Goal: Task Accomplishment & Management: Manage account settings

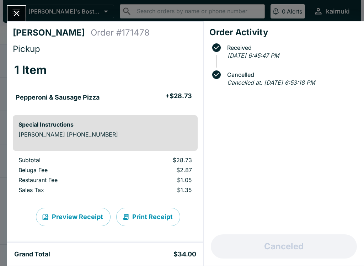
click at [14, 17] on icon "Close" at bounding box center [17, 14] width 10 height 10
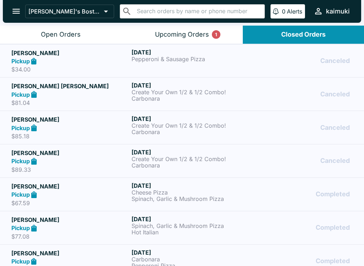
click at [55, 40] on button "Open Orders" at bounding box center [60, 35] width 121 height 18
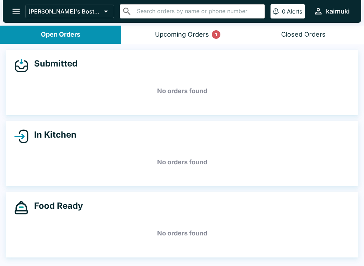
click at [183, 39] on button "Upcoming Orders 1" at bounding box center [181, 35] width 121 height 18
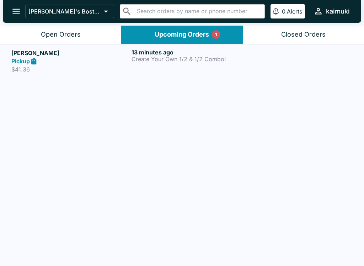
click at [196, 68] on div "13 minutes ago Create Your Own 1/2 & 1/2 Combo!" at bounding box center [190, 61] width 117 height 25
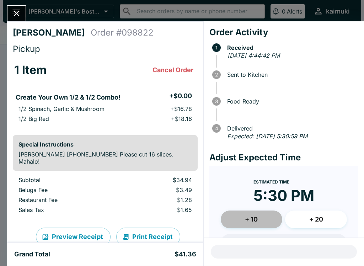
click at [252, 221] on button "+ 10" at bounding box center [252, 220] width 62 height 18
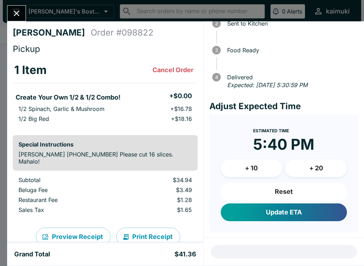
scroll to position [51, 0]
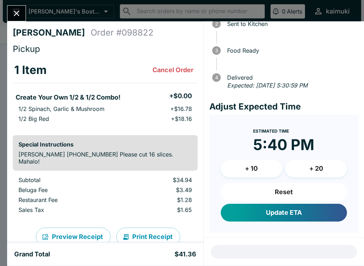
click at [316, 213] on button "Update ETA" at bounding box center [284, 213] width 126 height 18
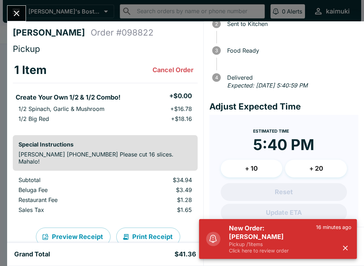
click at [285, 238] on h5 "New Order: [PERSON_NAME]" at bounding box center [272, 232] width 87 height 17
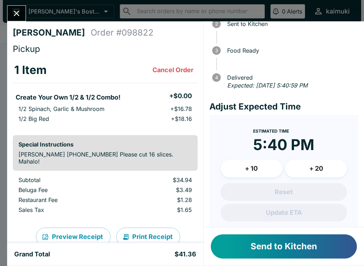
scroll to position [0, 0]
click at [25, 11] on button "Close" at bounding box center [16, 13] width 18 height 15
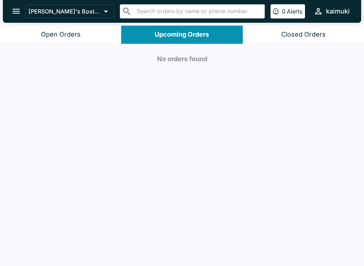
click at [77, 27] on button "Open Orders" at bounding box center [60, 35] width 121 height 18
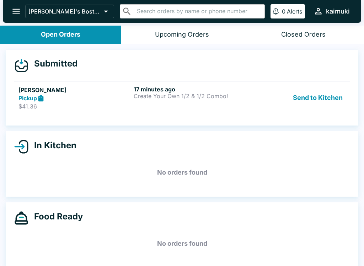
click at [89, 105] on p "$41.36" at bounding box center [74, 106] width 112 height 7
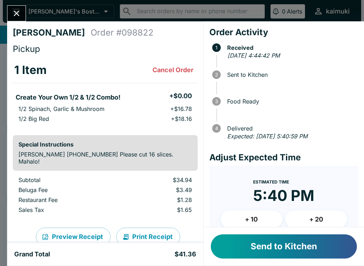
click at [269, 219] on button "+ 10" at bounding box center [252, 220] width 62 height 18
click at [279, 247] on button "Send to Kitchen" at bounding box center [284, 246] width 146 height 24
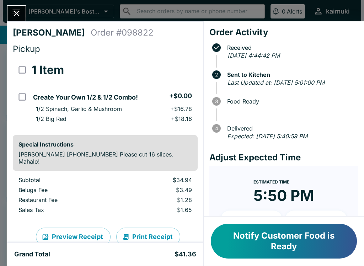
click at [20, 15] on icon "Close" at bounding box center [17, 14] width 10 height 10
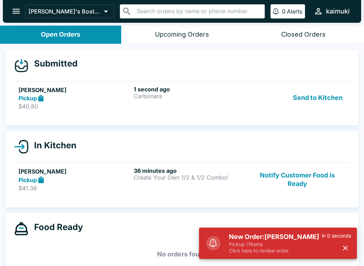
click at [283, 241] on p "Pickup / 1 items" at bounding box center [275, 244] width 93 height 6
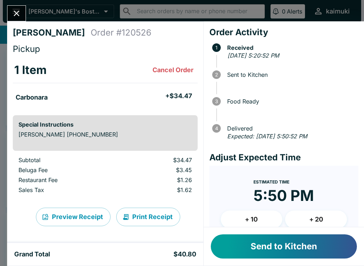
click at [314, 220] on button "+ 20" at bounding box center [316, 220] width 62 height 18
click at [279, 245] on button "Send to Kitchen" at bounding box center [284, 246] width 146 height 24
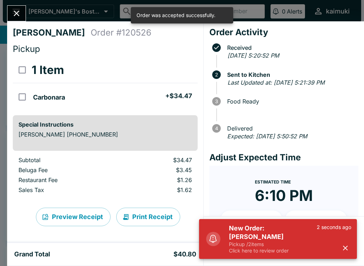
click at [285, 249] on p "Click here to review order" at bounding box center [273, 251] width 88 height 6
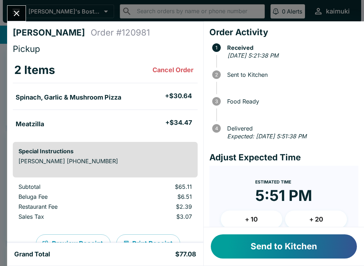
click at [323, 215] on button "+ 20" at bounding box center [316, 220] width 62 height 18
click at [315, 220] on button "+ 20" at bounding box center [316, 220] width 62 height 18
click at [278, 252] on button "Send to Kitchen" at bounding box center [284, 246] width 146 height 24
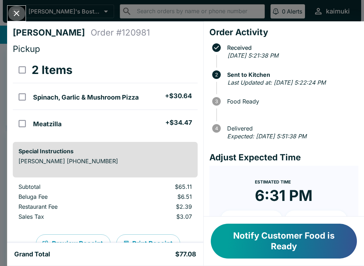
click at [12, 17] on icon "Close" at bounding box center [17, 14] width 10 height 10
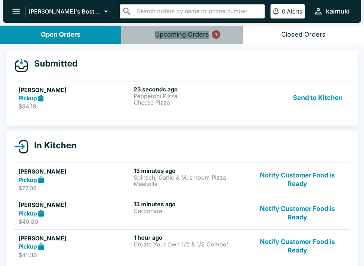
click at [162, 41] on button "Upcoming Orders 1" at bounding box center [181, 35] width 121 height 18
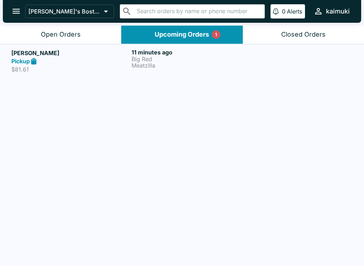
click at [63, 63] on div "Pickup" at bounding box center [69, 61] width 117 height 8
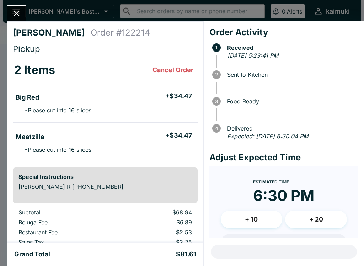
click at [23, 15] on button "Close" at bounding box center [16, 13] width 18 height 15
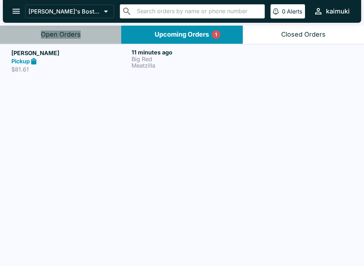
click at [71, 43] on button "Open Orders" at bounding box center [60, 35] width 121 height 18
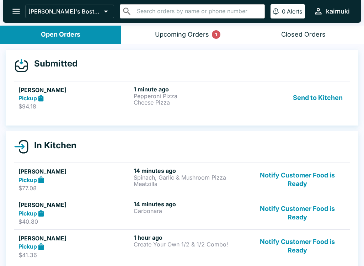
click at [189, 91] on h6 "1 minute ago" at bounding box center [190, 89] width 112 height 7
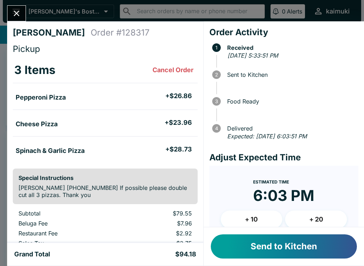
click at [328, 215] on button "+ 20" at bounding box center [316, 220] width 62 height 18
click at [326, 224] on button "+ 20" at bounding box center [316, 220] width 62 height 18
click at [328, 222] on button "+ 20" at bounding box center [316, 220] width 62 height 18
click at [266, 222] on button "+ 10" at bounding box center [252, 220] width 62 height 18
click at [265, 222] on button "+ 10" at bounding box center [252, 220] width 62 height 18
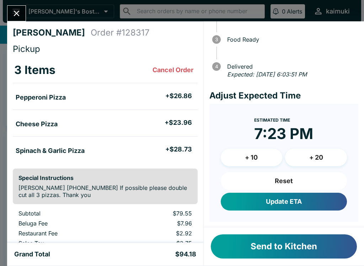
scroll to position [62, 0]
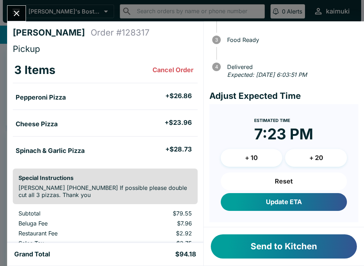
click at [294, 179] on button "Reset" at bounding box center [284, 182] width 126 height 18
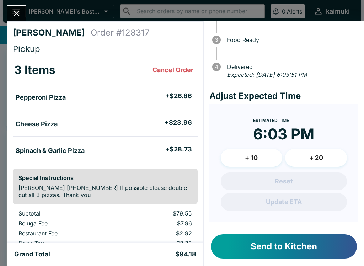
click at [265, 160] on button "+ 10" at bounding box center [252, 158] width 62 height 18
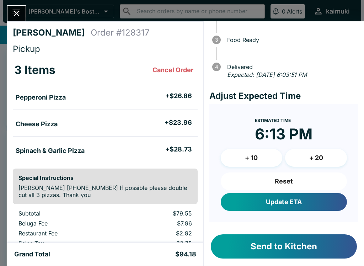
click at [262, 161] on button "+ 10" at bounding box center [252, 158] width 62 height 18
click at [262, 162] on button "+ 10" at bounding box center [252, 158] width 62 height 18
click at [259, 163] on button "+ 10" at bounding box center [252, 158] width 62 height 18
click at [274, 252] on button "Send to Kitchen" at bounding box center [284, 246] width 146 height 24
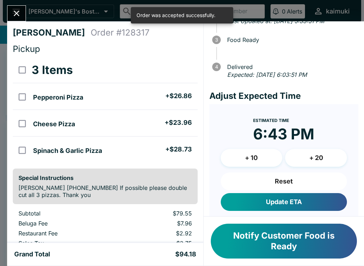
click at [13, 10] on icon "Close" at bounding box center [17, 14] width 10 height 10
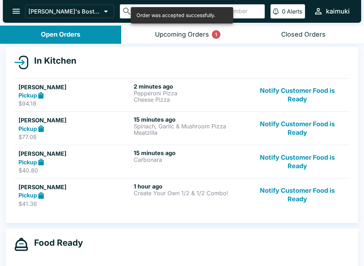
scroll to position [76, 0]
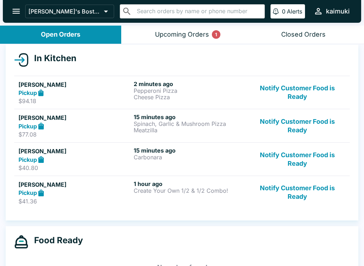
click at [51, 193] on div "Pickup" at bounding box center [74, 193] width 112 height 8
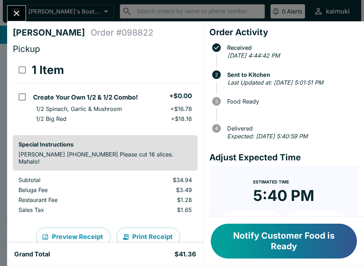
click at [18, 17] on icon "Close" at bounding box center [17, 14] width 10 height 10
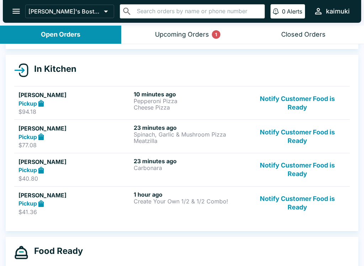
click at [181, 41] on button "Upcoming Orders 1" at bounding box center [181, 35] width 121 height 18
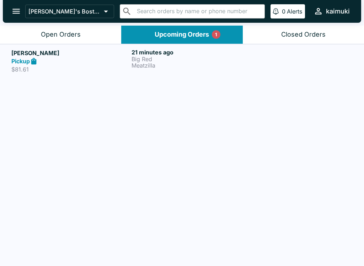
click at [154, 68] on p "Meatzilla" at bounding box center [190, 65] width 117 height 6
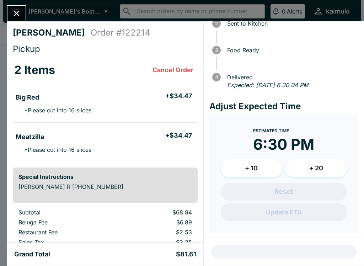
scroll to position [51, 0]
click at [18, 15] on icon "Close" at bounding box center [17, 14] width 6 height 6
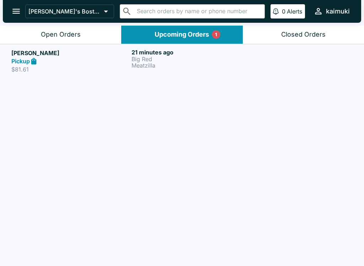
click at [79, 35] on div "Open Orders" at bounding box center [61, 35] width 40 height 8
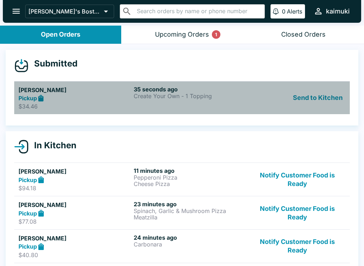
click at [190, 95] on p "Create Your Own - 1 Topping" at bounding box center [190, 96] width 112 height 6
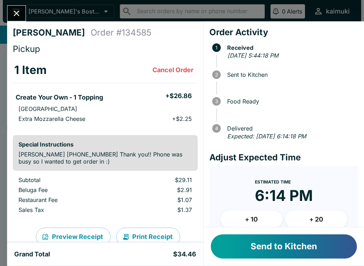
click at [264, 224] on button "+ 10" at bounding box center [252, 220] width 62 height 18
click at [275, 248] on button "Send to Kitchen" at bounding box center [284, 246] width 146 height 24
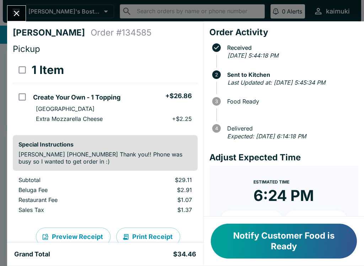
click at [16, 13] on icon "Close" at bounding box center [17, 14] width 6 height 6
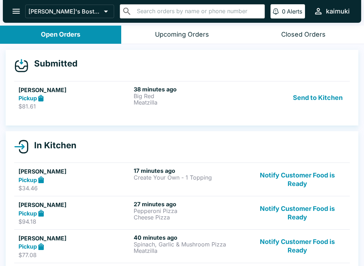
click at [183, 96] on p "Big Red" at bounding box center [190, 96] width 112 height 6
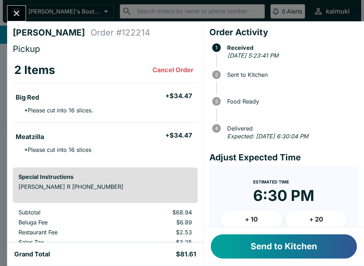
click at [274, 256] on button "Send to Kitchen" at bounding box center [284, 246] width 146 height 24
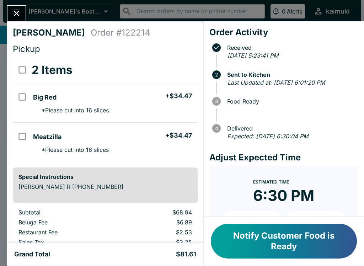
click at [19, 12] on icon "Close" at bounding box center [17, 14] width 10 height 10
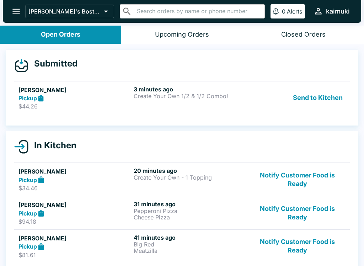
click at [86, 98] on div "Pickup" at bounding box center [74, 98] width 112 height 8
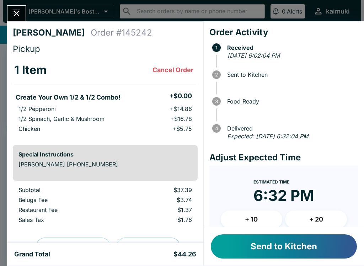
click at [278, 256] on button "Send to Kitchen" at bounding box center [284, 246] width 146 height 24
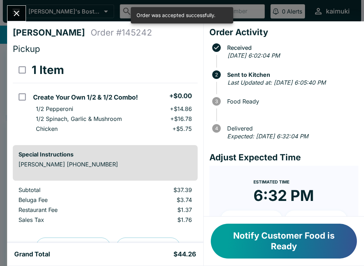
click at [16, 13] on icon "Close" at bounding box center [17, 14] width 6 height 6
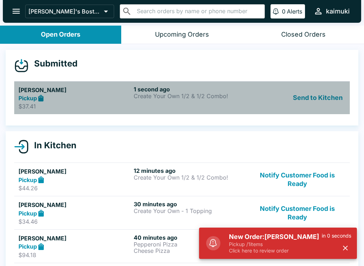
click at [86, 104] on p "$37.41" at bounding box center [74, 106] width 112 height 7
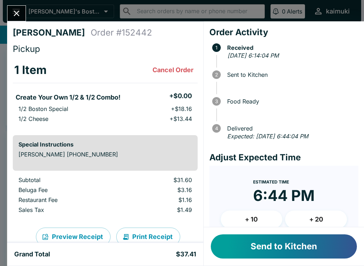
click at [260, 254] on button "Send to Kitchen" at bounding box center [284, 246] width 146 height 24
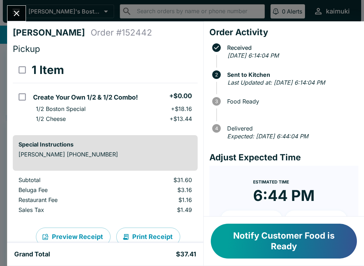
click at [20, 6] on button "Close" at bounding box center [16, 13] width 18 height 15
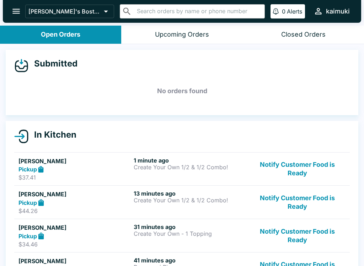
click at [18, 3] on button "open drawer" at bounding box center [16, 11] width 18 height 18
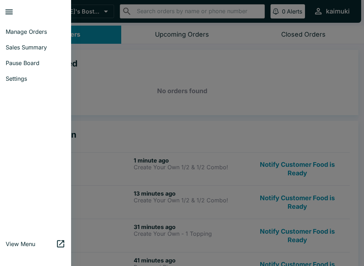
click at [22, 59] on link "Pause Board" at bounding box center [35, 63] width 71 height 16
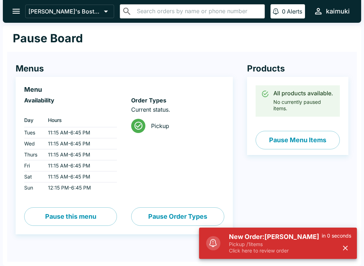
click at [69, 215] on button "Pause this menu" at bounding box center [70, 216] width 93 height 18
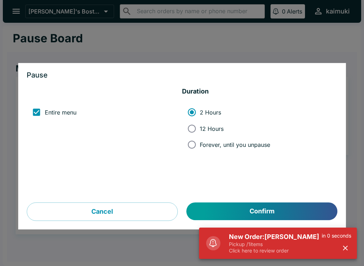
click at [191, 141] on input "Forever, until you unpause" at bounding box center [192, 145] width 16 height 16
radio input "true"
click at [188, 125] on input "12 Hours" at bounding box center [192, 129] width 16 height 16
radio input "true"
click at [242, 212] on button "Confirm" at bounding box center [262, 212] width 151 height 18
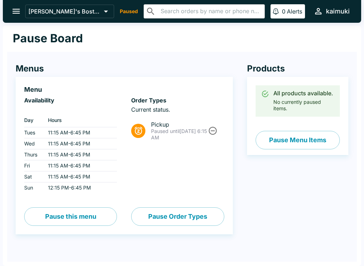
click at [128, 28] on div "Pause Board" at bounding box center [182, 39] width 350 height 26
click at [86, 35] on div "Pause Board" at bounding box center [182, 39] width 350 height 26
click at [51, 26] on div "Pause Board" at bounding box center [182, 39] width 350 height 26
click at [16, 12] on icon "open drawer" at bounding box center [15, 11] width 7 height 5
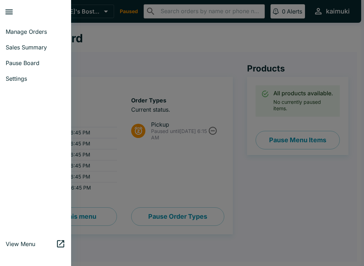
click at [40, 37] on link "Manage Orders" at bounding box center [35, 32] width 71 height 16
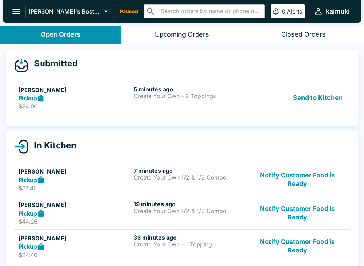
click at [77, 99] on div "Pickup" at bounding box center [74, 98] width 112 height 8
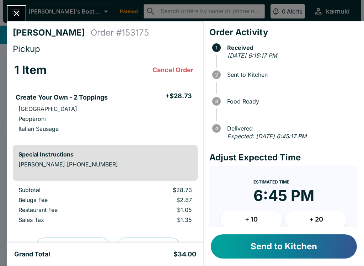
click at [170, 73] on button "Cancel Order" at bounding box center [173, 70] width 47 height 14
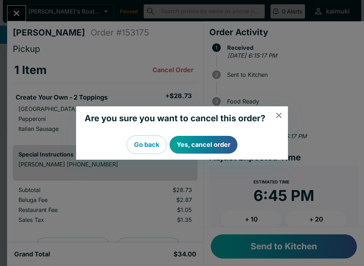
click at [208, 142] on button "Yes, cancel order" at bounding box center [204, 145] width 68 height 18
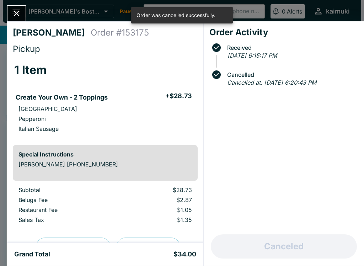
click at [20, 16] on icon "Close" at bounding box center [17, 14] width 10 height 10
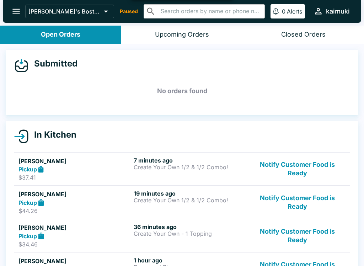
click at [14, 6] on icon "open drawer" at bounding box center [16, 11] width 10 height 10
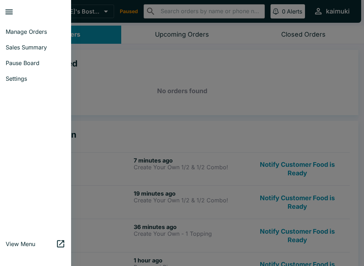
click at [221, 68] on div at bounding box center [182, 133] width 364 height 266
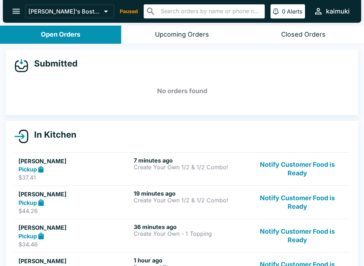
click at [11, 9] on icon "open drawer" at bounding box center [16, 11] width 10 height 10
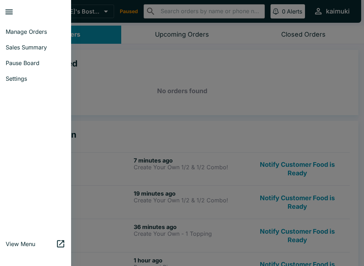
click at [22, 64] on span "Pause Board" at bounding box center [36, 62] width 60 height 7
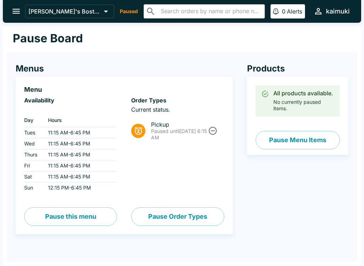
click at [87, 216] on button "Pause this menu" at bounding box center [70, 216] width 93 height 18
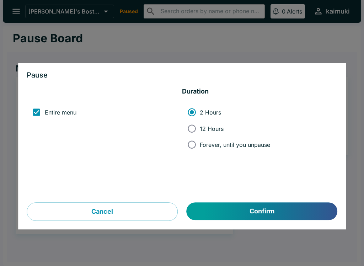
click at [194, 141] on input "Forever, until you unpause" at bounding box center [192, 145] width 16 height 16
radio input "true"
click at [194, 128] on input "12 Hours" at bounding box center [192, 129] width 16 height 16
radio input "true"
click at [291, 211] on button "Confirm" at bounding box center [262, 212] width 151 height 18
